Goal: Transaction & Acquisition: Purchase product/service

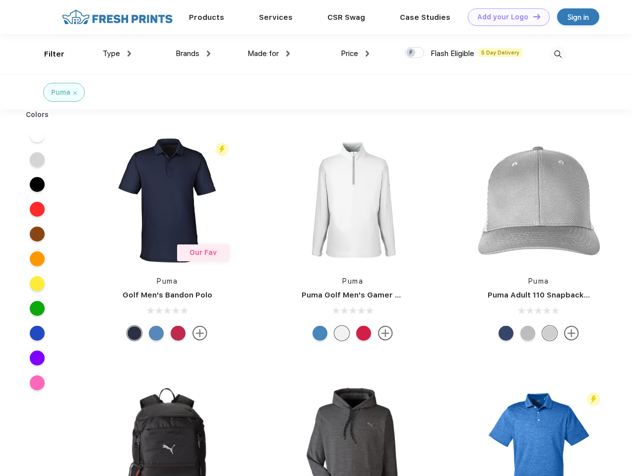
click at [505, 17] on link "Add your Logo Design Tool" at bounding box center [509, 16] width 82 height 17
click at [0, 0] on div "Design Tool" at bounding box center [0, 0] width 0 height 0
click at [532, 16] on link "Add your Logo Design Tool" at bounding box center [509, 16] width 82 height 17
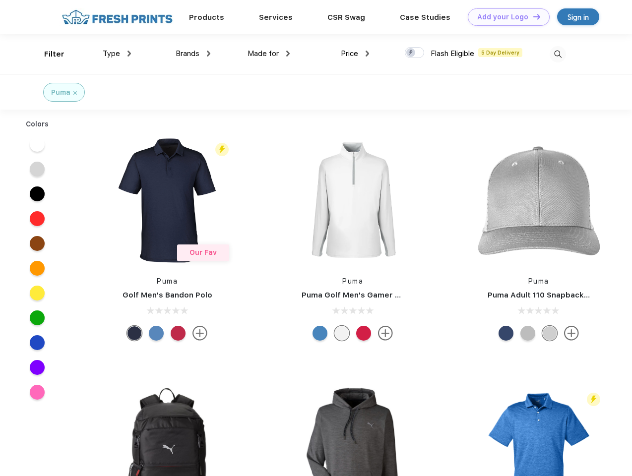
click at [48, 54] on div "Filter" at bounding box center [54, 54] width 20 height 11
click at [117, 54] on span "Type" at bounding box center [111, 53] width 17 height 9
click at [193, 54] on span "Brands" at bounding box center [188, 53] width 24 height 9
click at [269, 54] on span "Made for" at bounding box center [262, 53] width 31 height 9
click at [355, 54] on span "Price" at bounding box center [349, 53] width 17 height 9
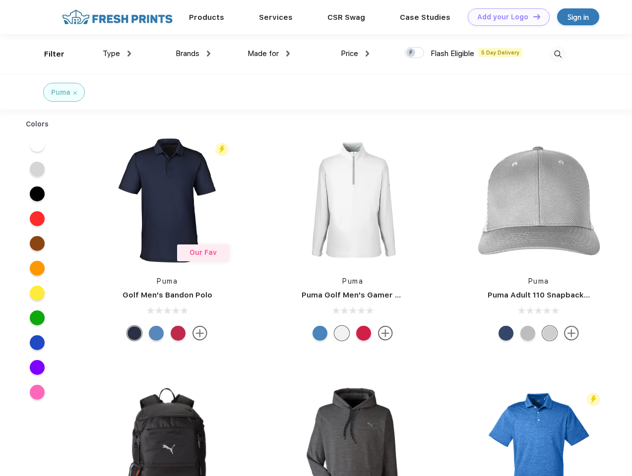
click at [415, 53] on div at bounding box center [414, 52] width 19 height 11
click at [411, 53] on input "checkbox" at bounding box center [408, 50] width 6 height 6
click at [557, 54] on img at bounding box center [558, 54] width 16 height 16
